Goal: Task Accomplishment & Management: Manage account settings

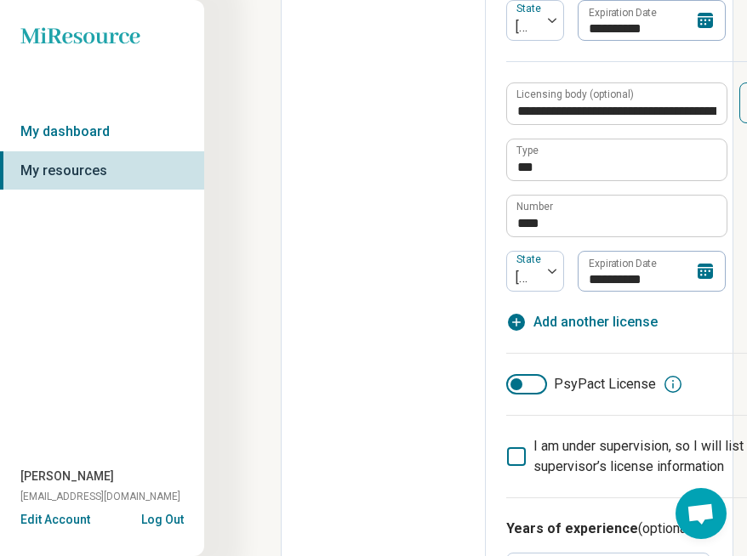
scroll to position [539, 0]
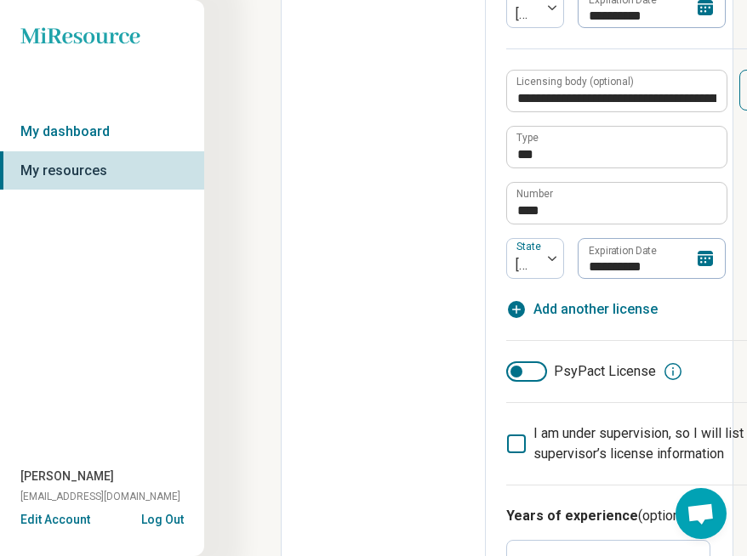
click at [698, 266] on icon at bounding box center [705, 258] width 15 height 15
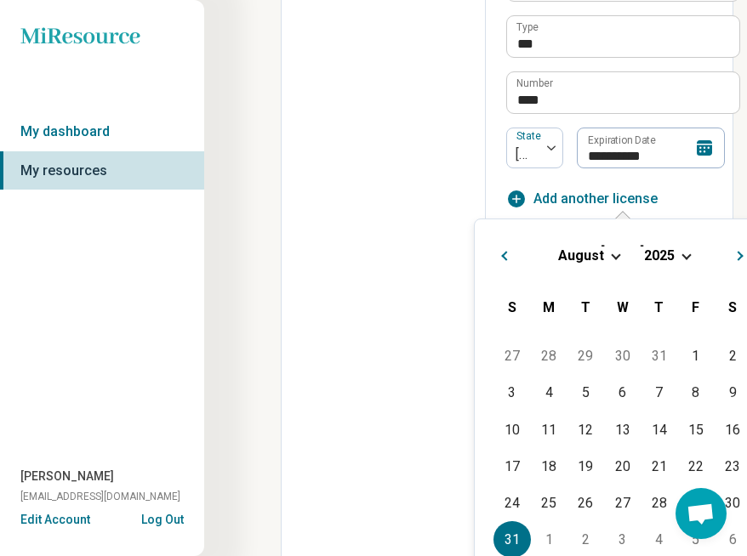
scroll to position [646, 0]
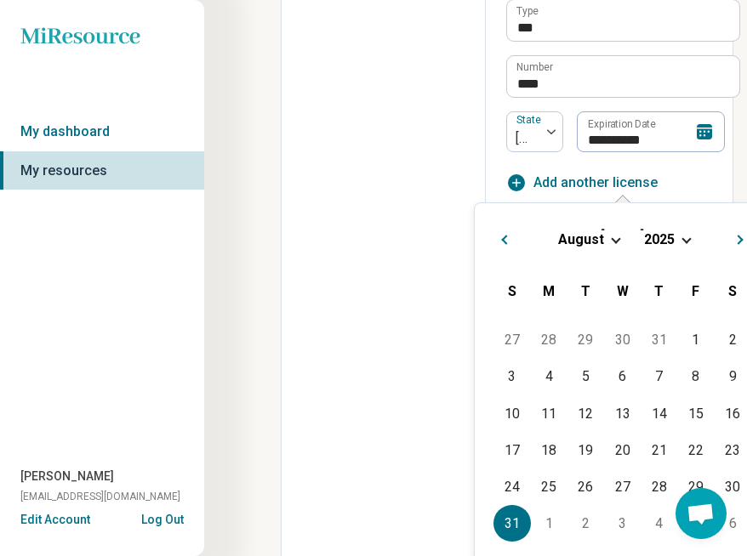
click at [686, 241] on span "Choose Date" at bounding box center [685, 238] width 9 height 9
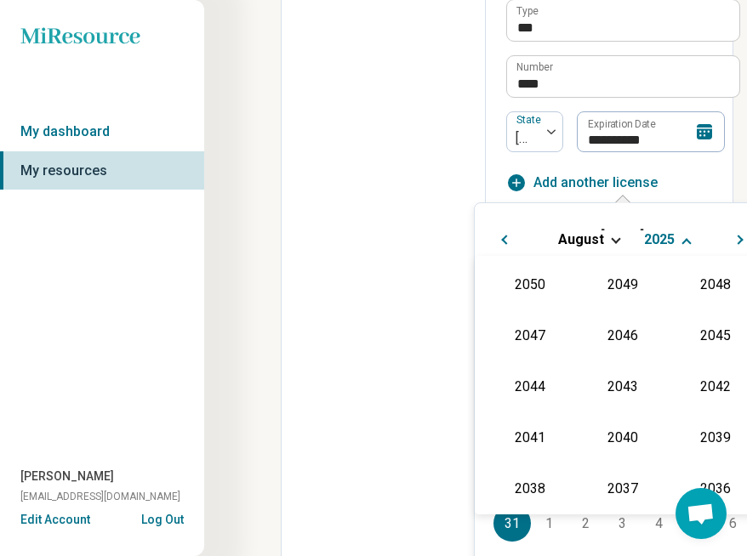
scroll to position [308, 0]
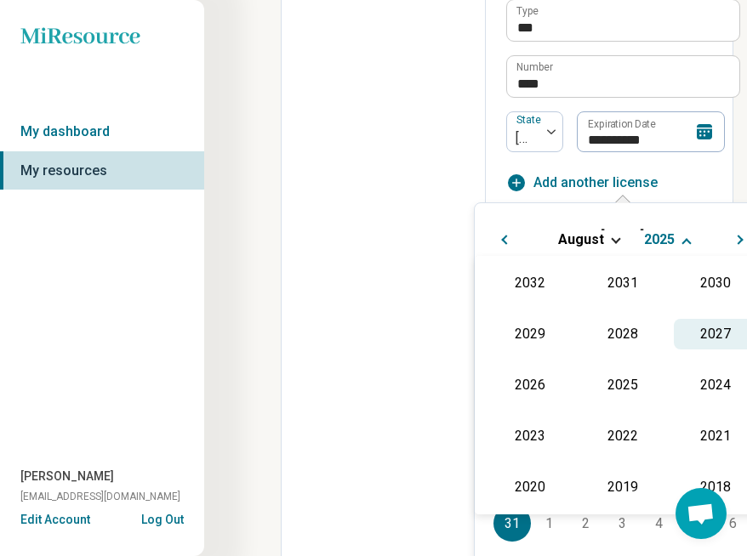
click at [711, 334] on div "2027" at bounding box center [715, 334] width 83 height 31
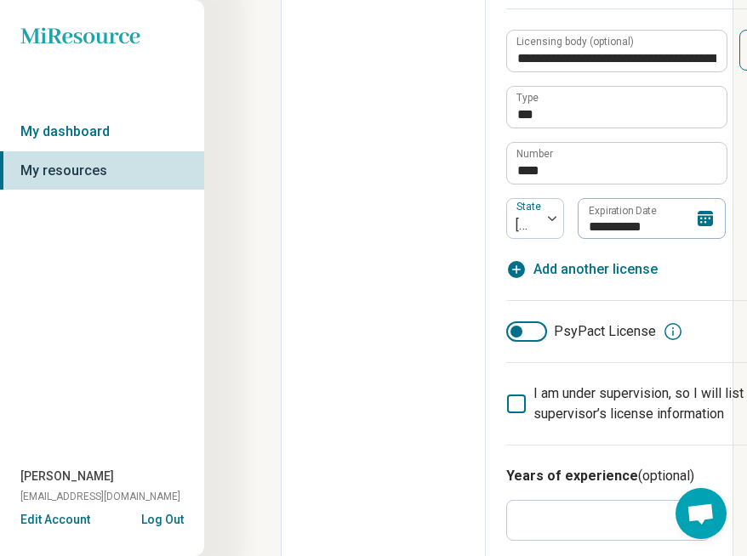
scroll to position [575, 0]
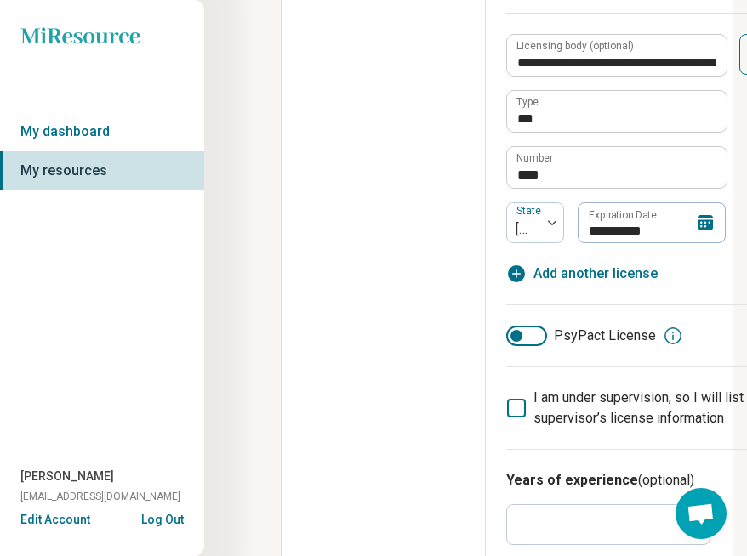
click at [698, 231] on icon at bounding box center [705, 222] width 15 height 15
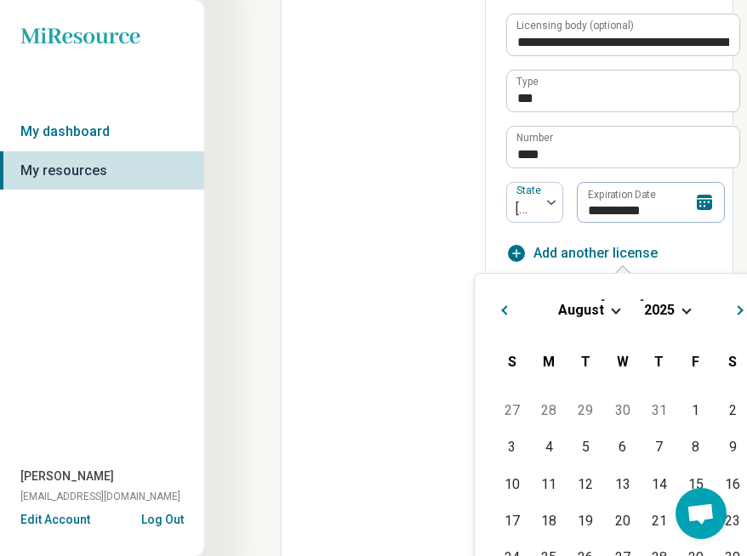
click at [671, 307] on span "2025" at bounding box center [659, 310] width 31 height 16
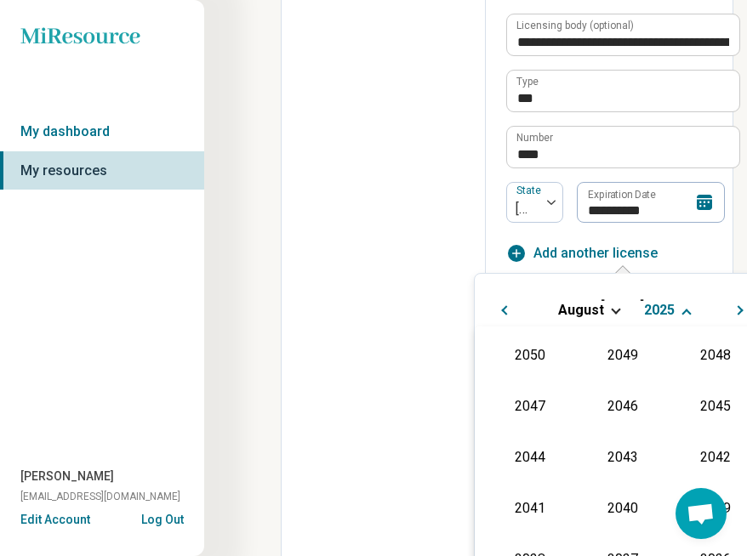
scroll to position [308, 0]
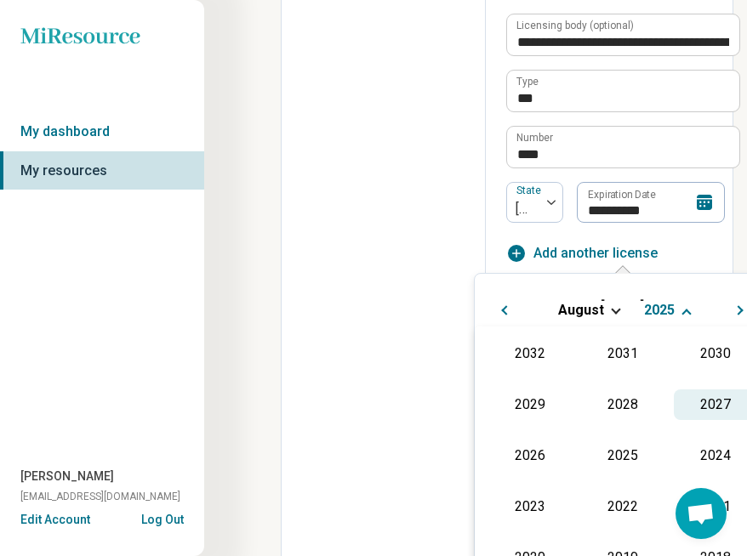
click at [715, 396] on div "2027" at bounding box center [715, 405] width 83 height 31
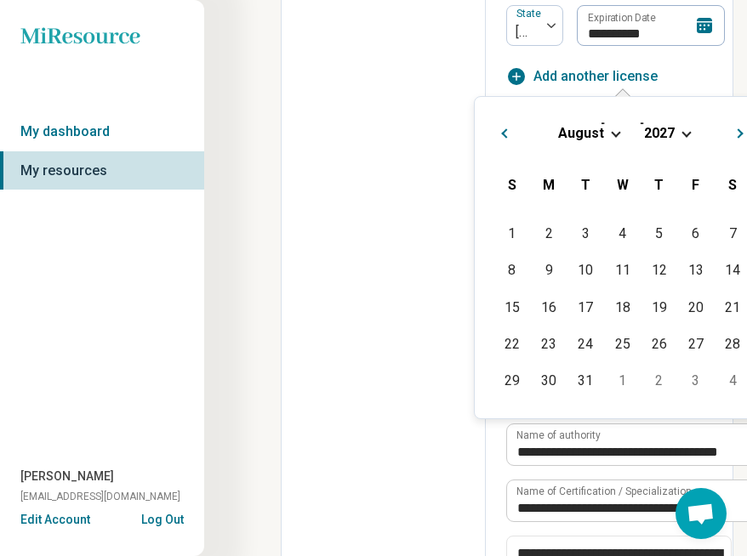
scroll to position [788, 0]
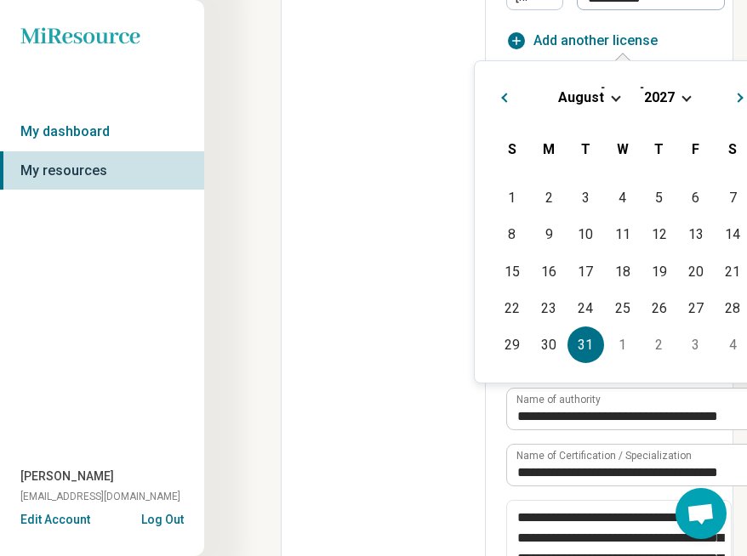
click at [586, 350] on div "31" at bounding box center [585, 345] width 37 height 37
type textarea "*"
type input "**********"
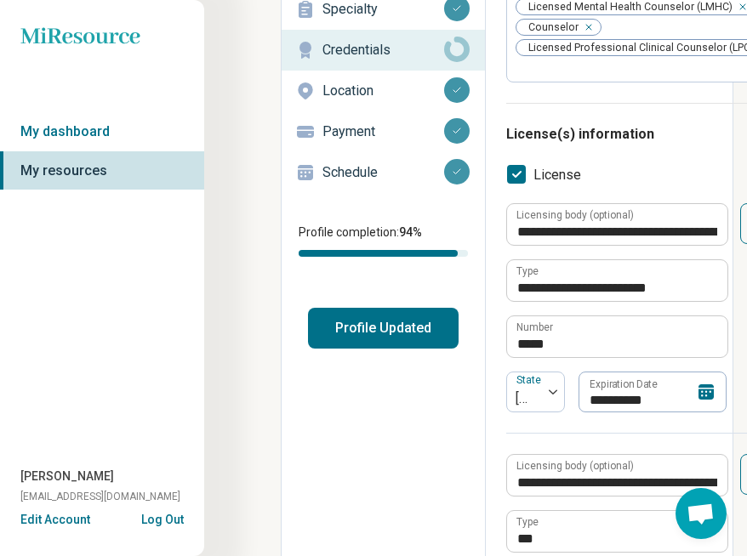
scroll to position [0, 0]
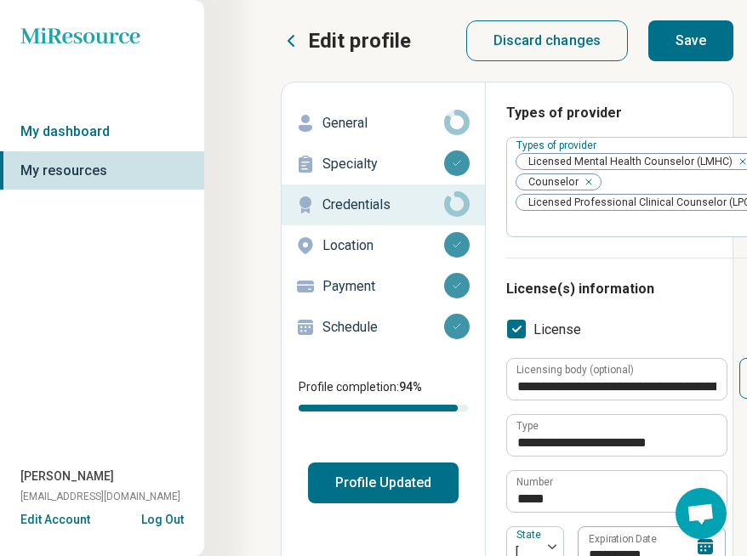
click at [692, 40] on button "Save" at bounding box center [690, 40] width 85 height 41
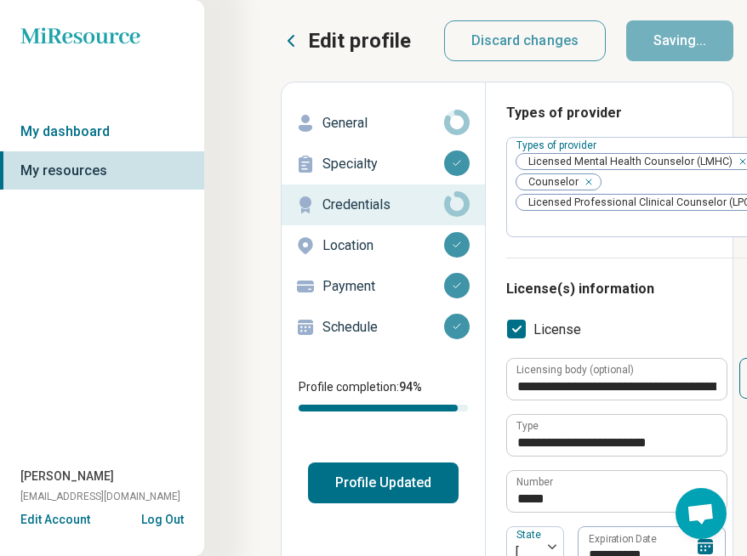
type textarea "*"
